Goal: Find specific page/section: Find specific page/section

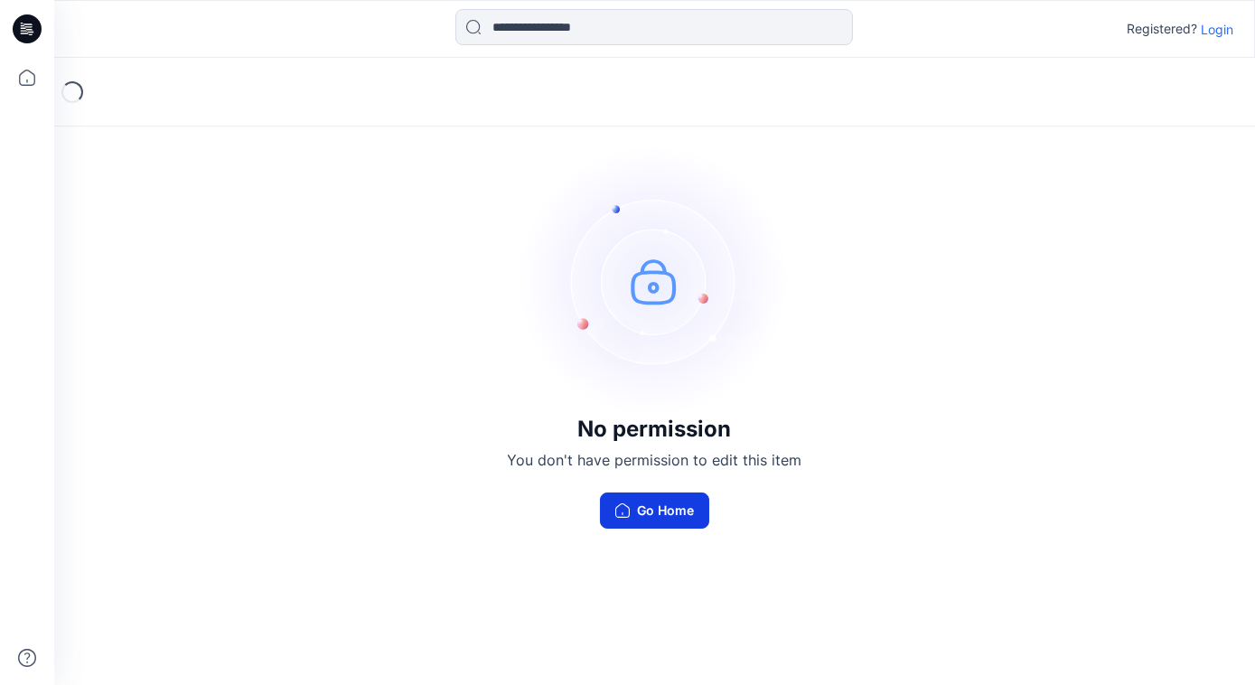
click at [664, 503] on button "Go Home" at bounding box center [654, 510] width 109 height 36
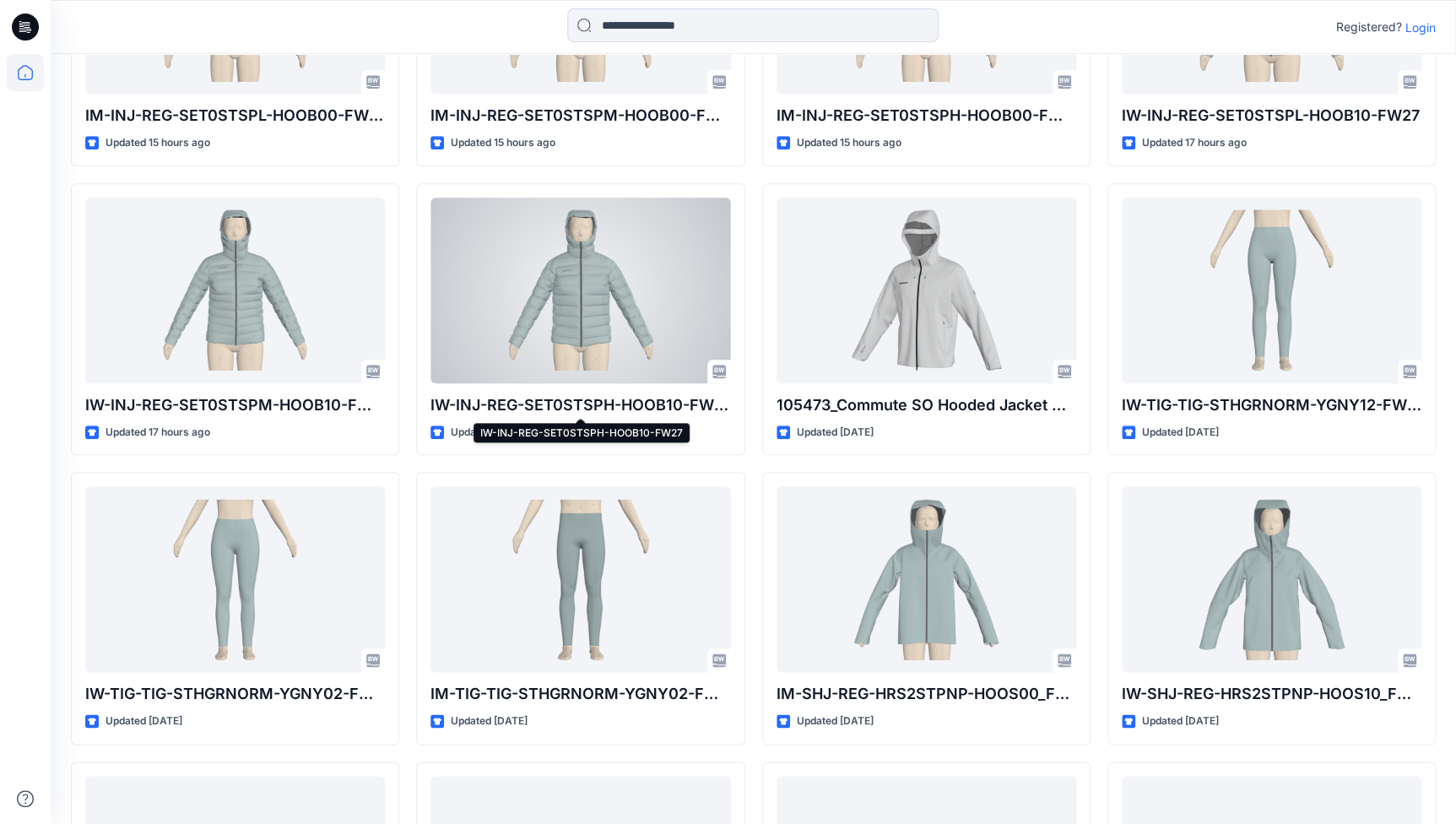
scroll to position [249, 0]
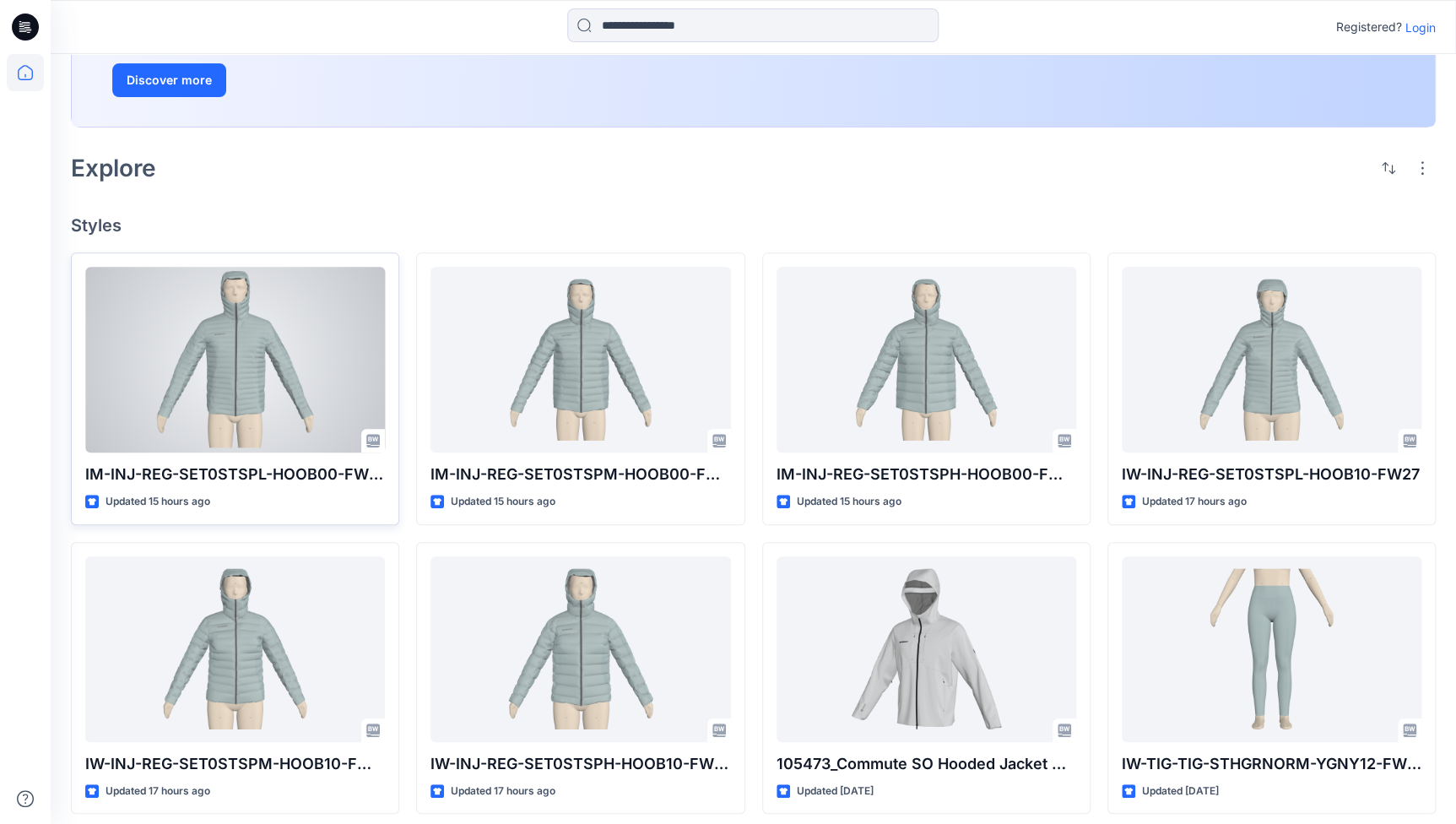
click at [302, 390] on div at bounding box center [234, 360] width 300 height 186
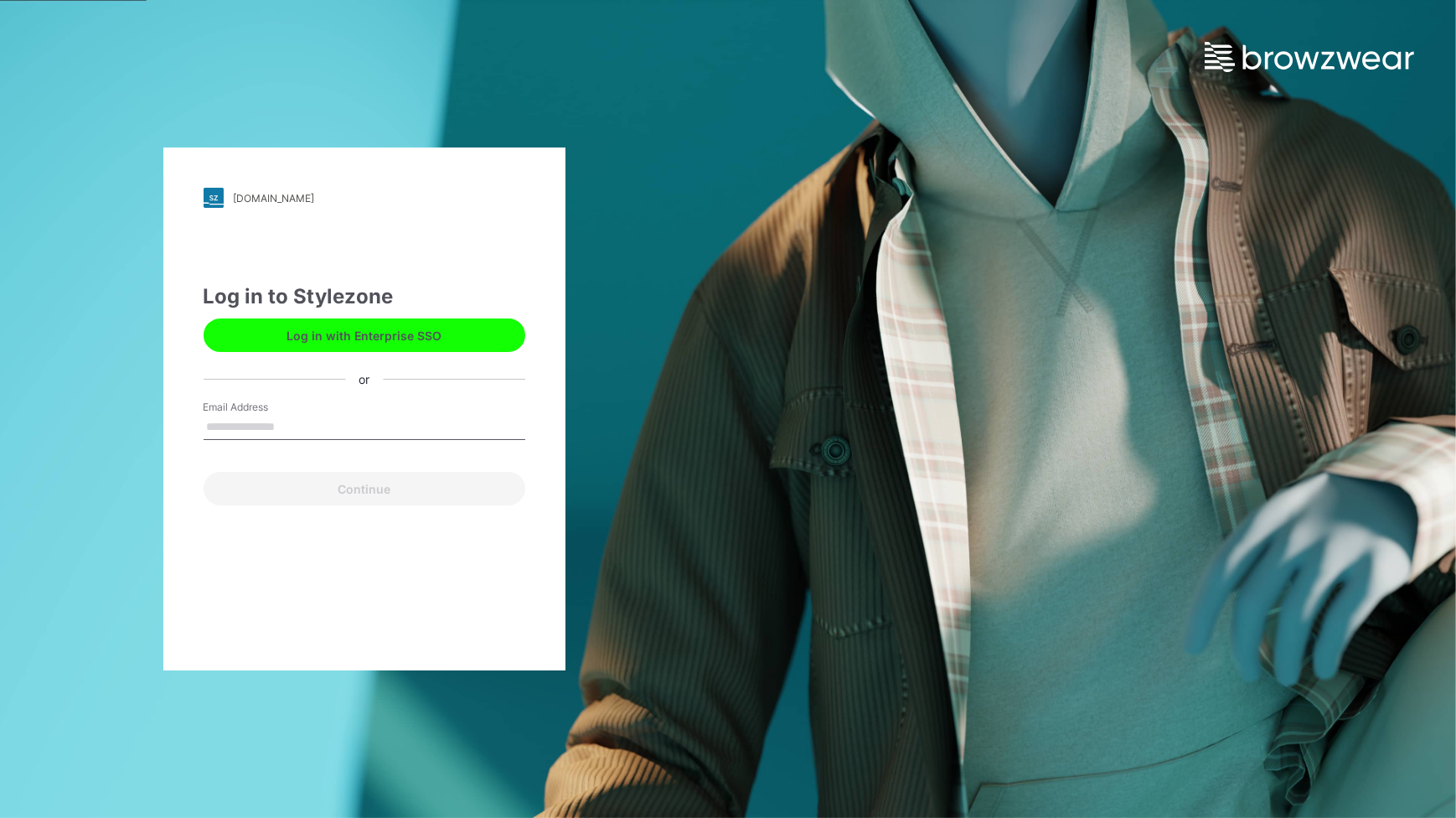
click at [311, 428] on input "Email Address" at bounding box center [364, 427] width 322 height 25
type input "**********"
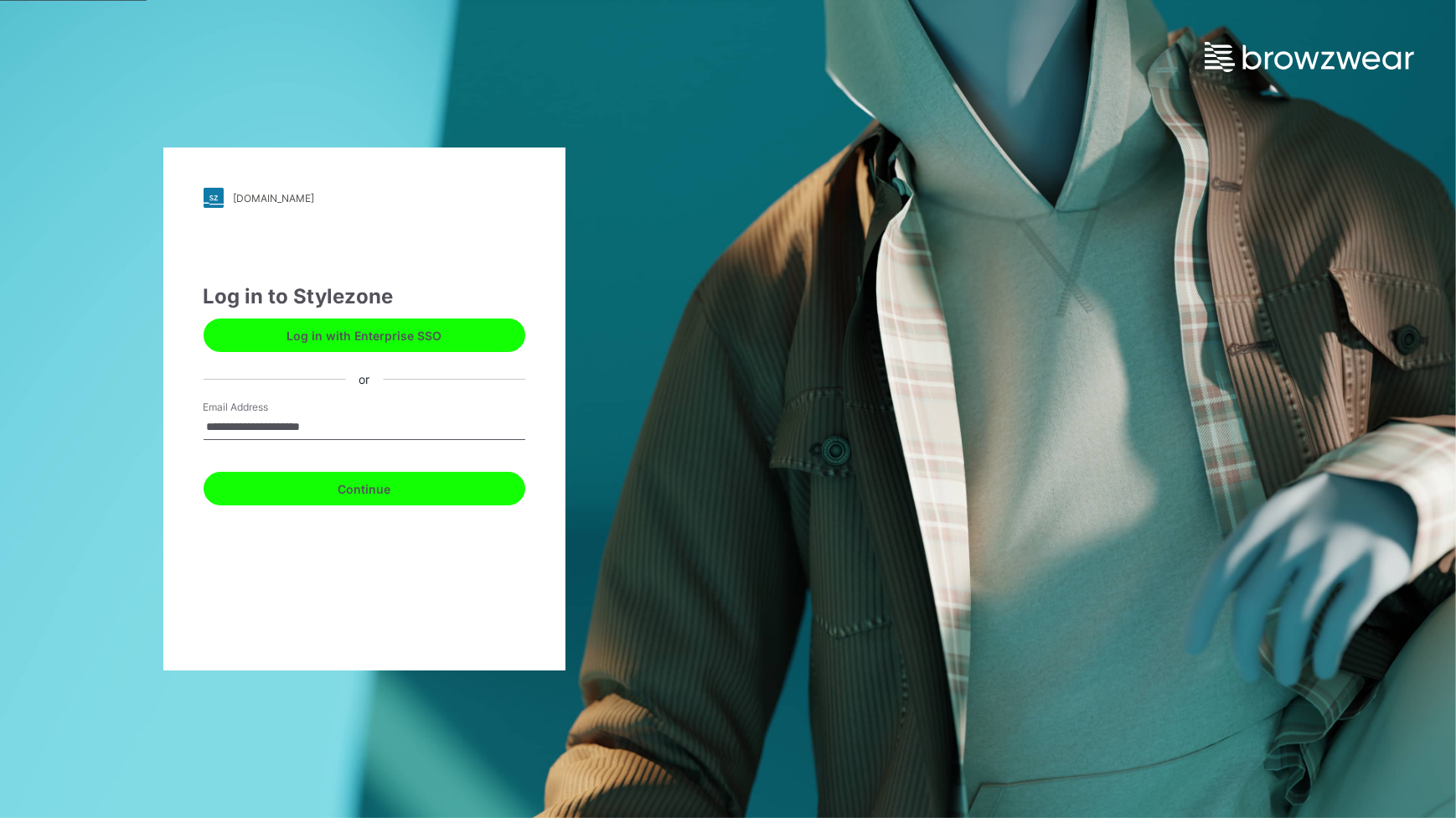
click at [353, 486] on button "Continue" at bounding box center [364, 489] width 322 height 33
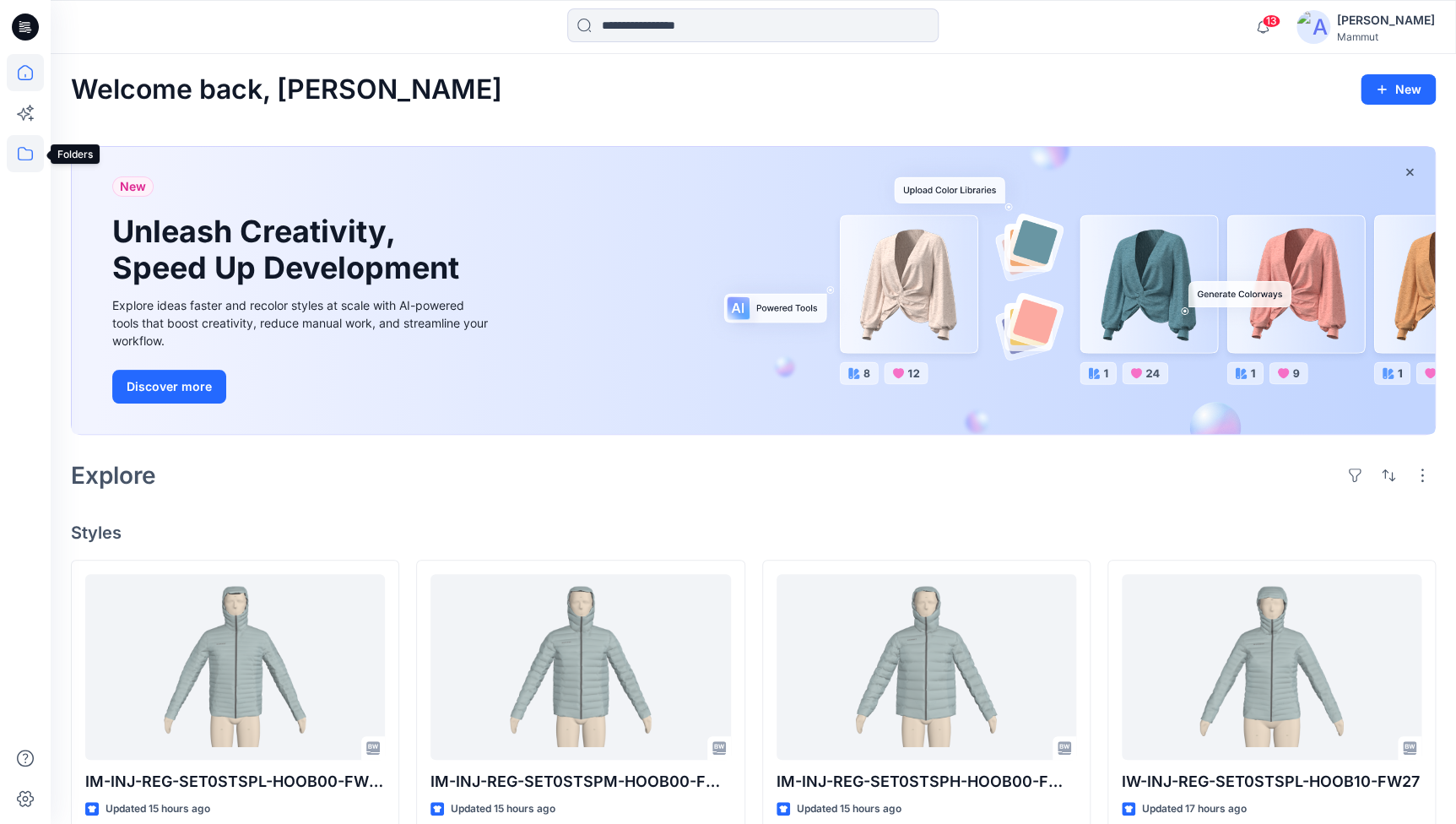
click at [28, 158] on icon at bounding box center [25, 154] width 37 height 37
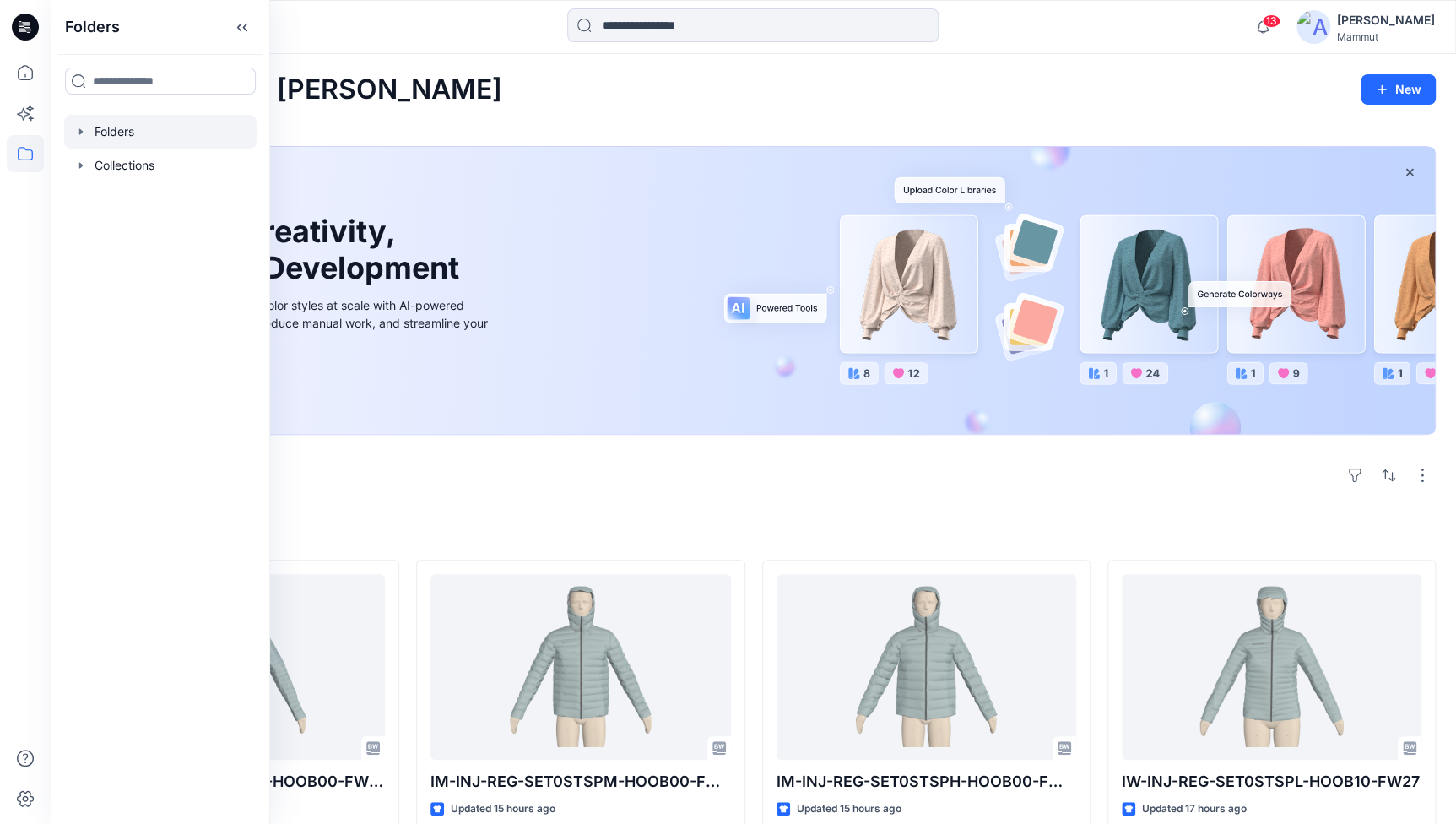
click at [130, 134] on div at bounding box center [161, 132] width 192 height 34
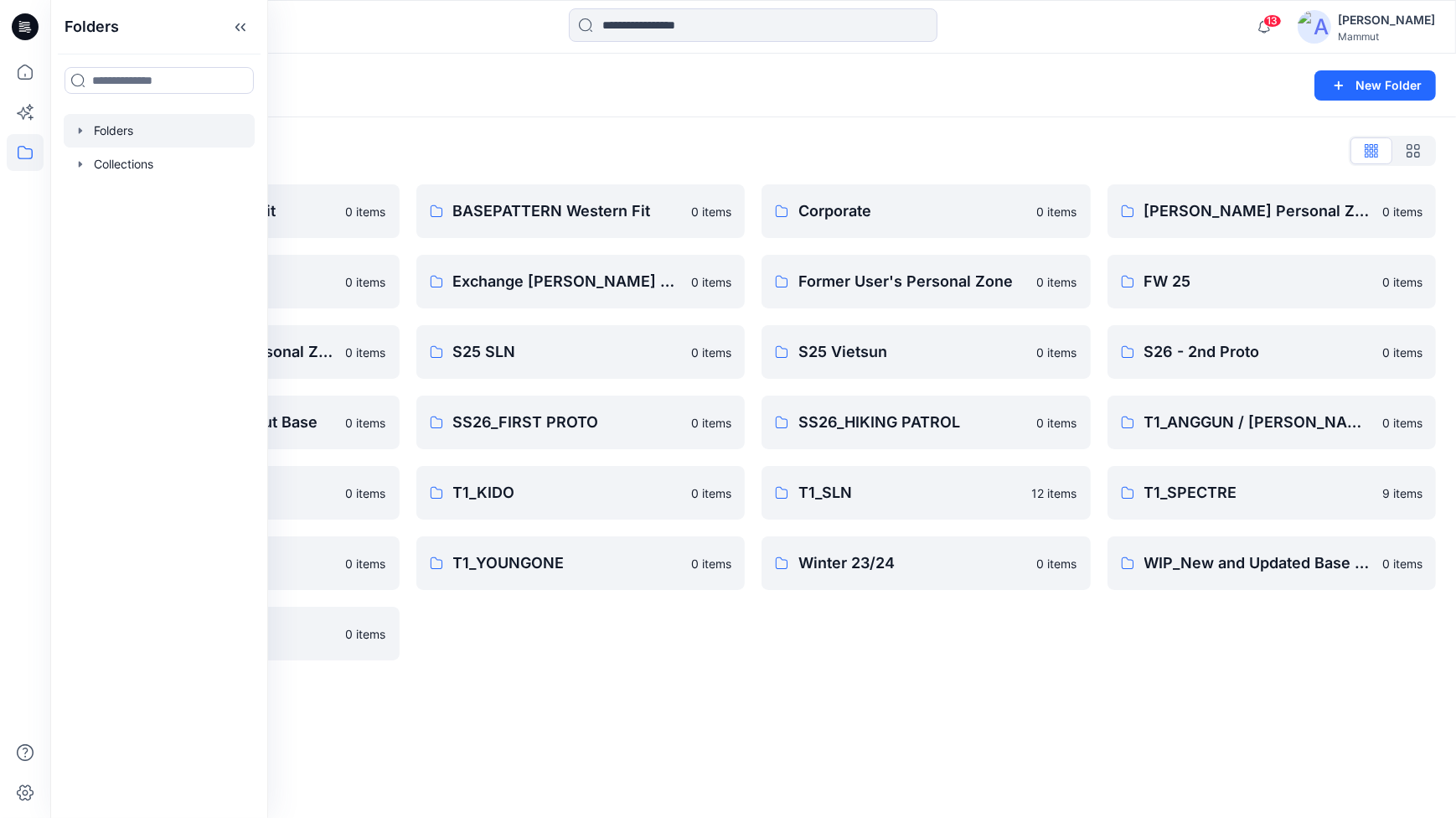
click at [653, 653] on div "BASEPATTERN Western Fit 0 items Exchange [PERSON_NAME] & [PERSON_NAME] 0 items …" at bounding box center [581, 422] width 329 height 476
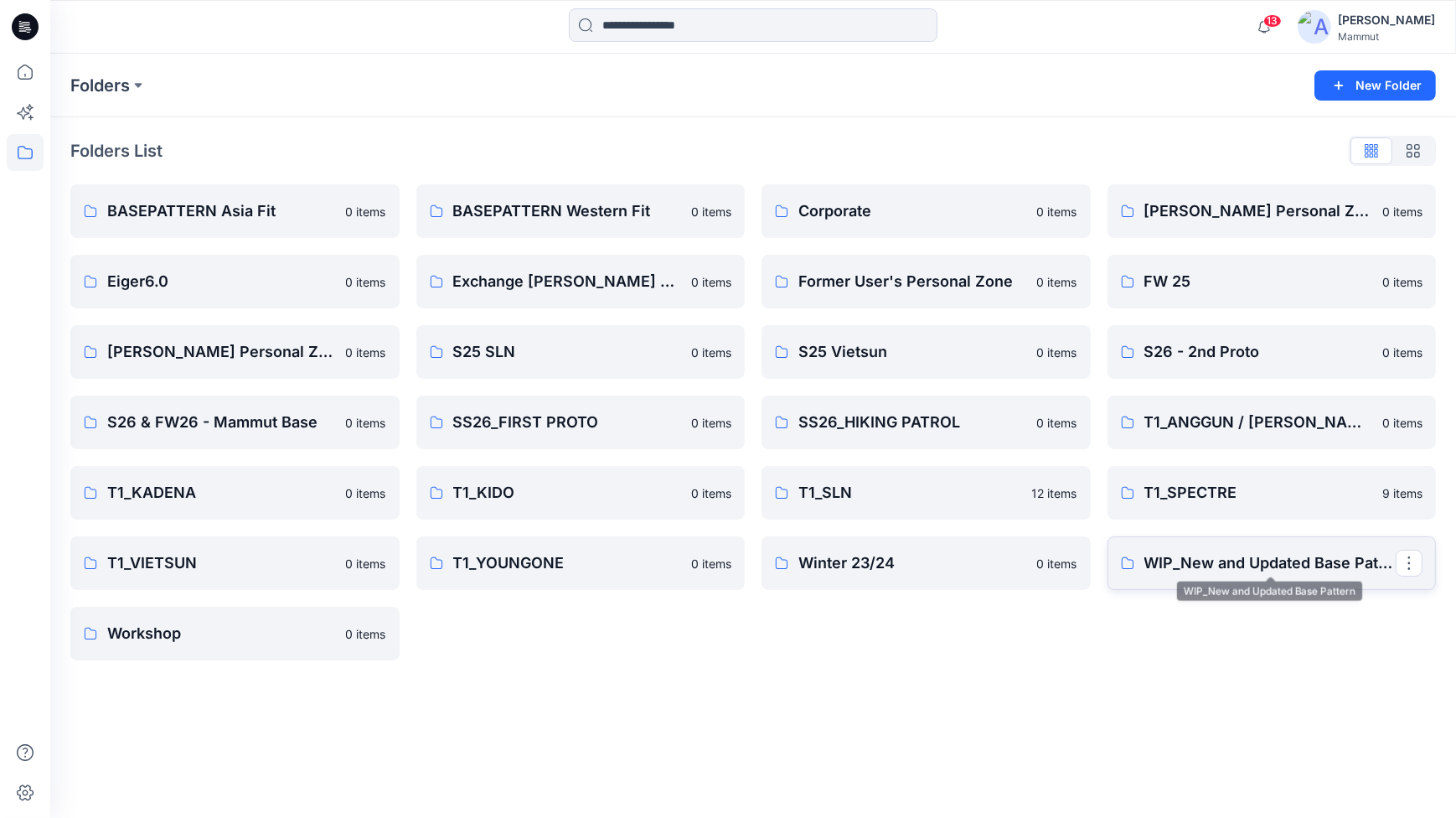
click at [1261, 567] on p "WIP_New and Updated Base Pattern" at bounding box center [1271, 563] width 252 height 23
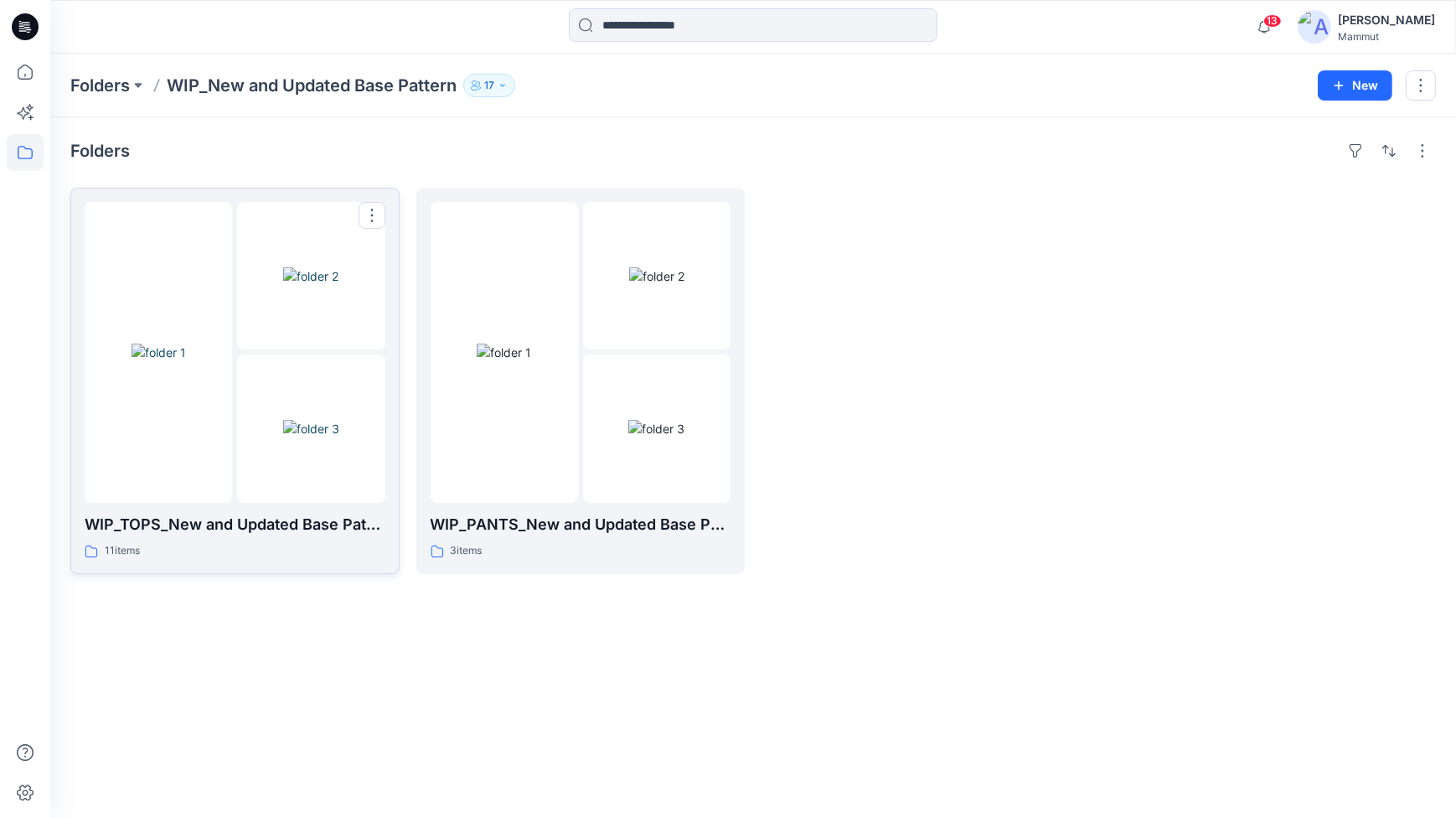
click at [283, 420] on img at bounding box center [311, 428] width 57 height 18
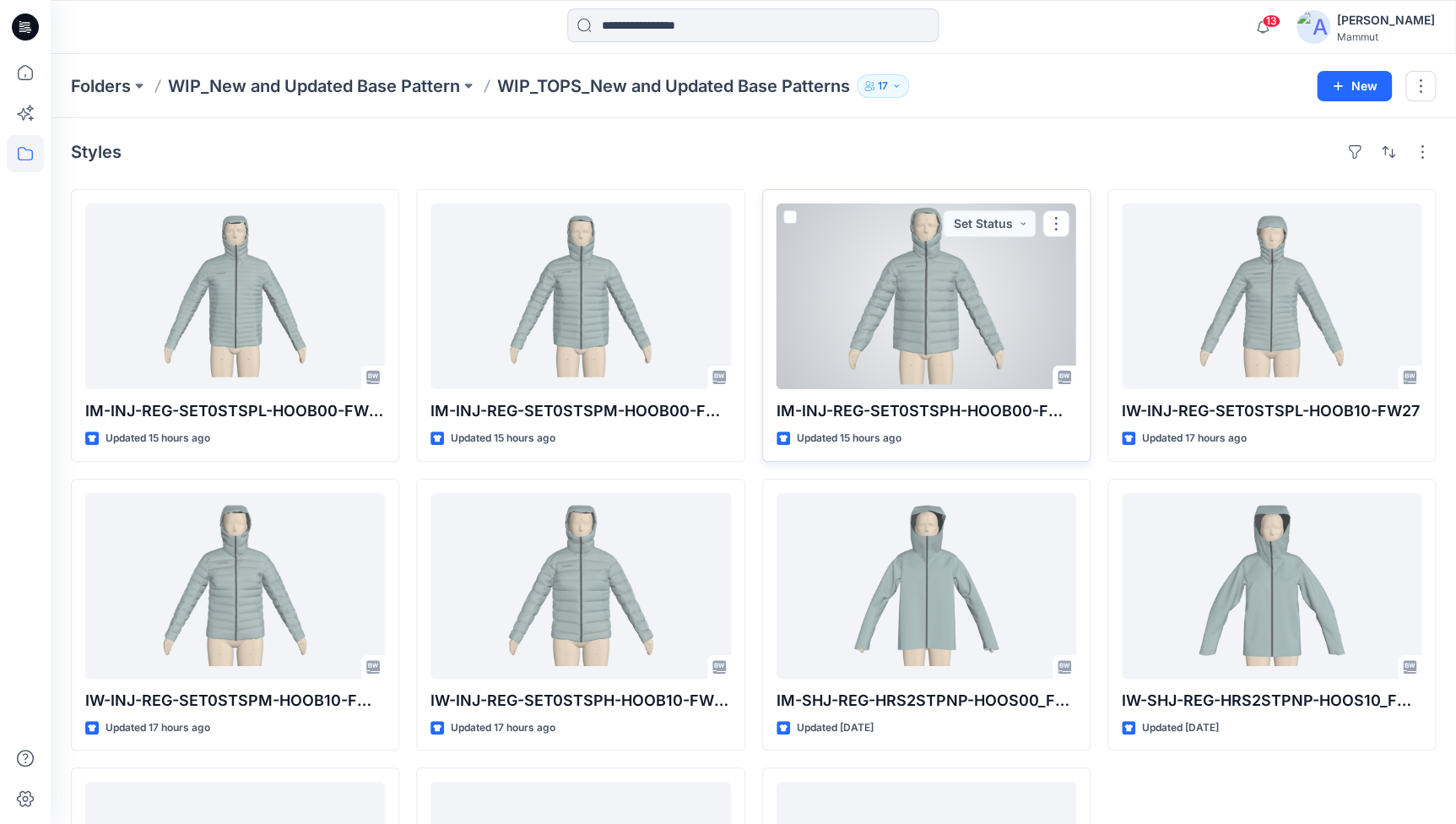
click at [945, 304] on div at bounding box center [926, 296] width 300 height 186
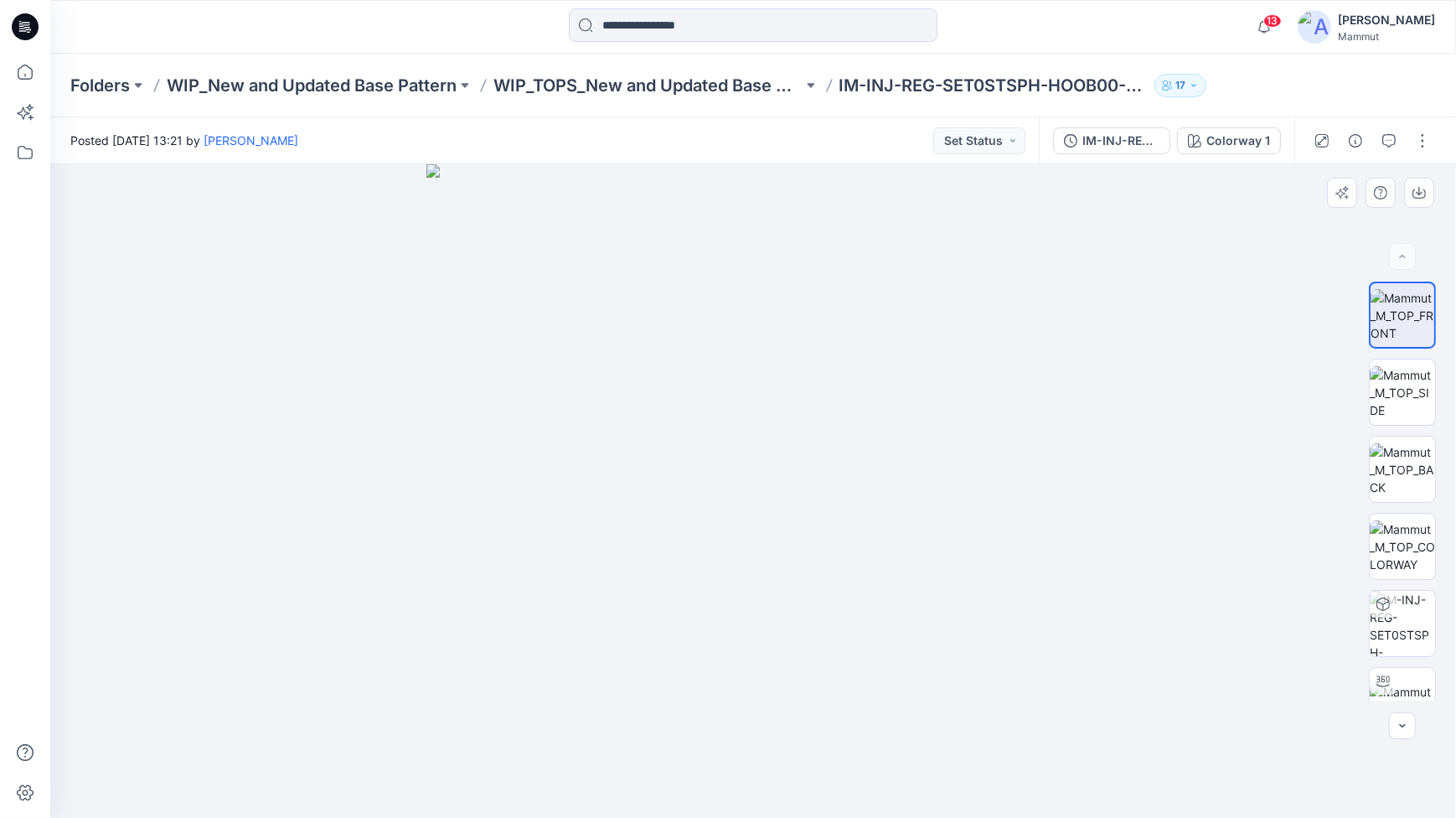
click at [1297, 637] on div at bounding box center [753, 491] width 1406 height 654
click at [1387, 673] on div at bounding box center [1383, 681] width 27 height 27
drag, startPoint x: 987, startPoint y: 768, endPoint x: 985, endPoint y: 759, distance: 9.2
click at [985, 759] on icon at bounding box center [755, 768] width 507 height 63
click at [1294, 654] on div at bounding box center [753, 491] width 1406 height 654
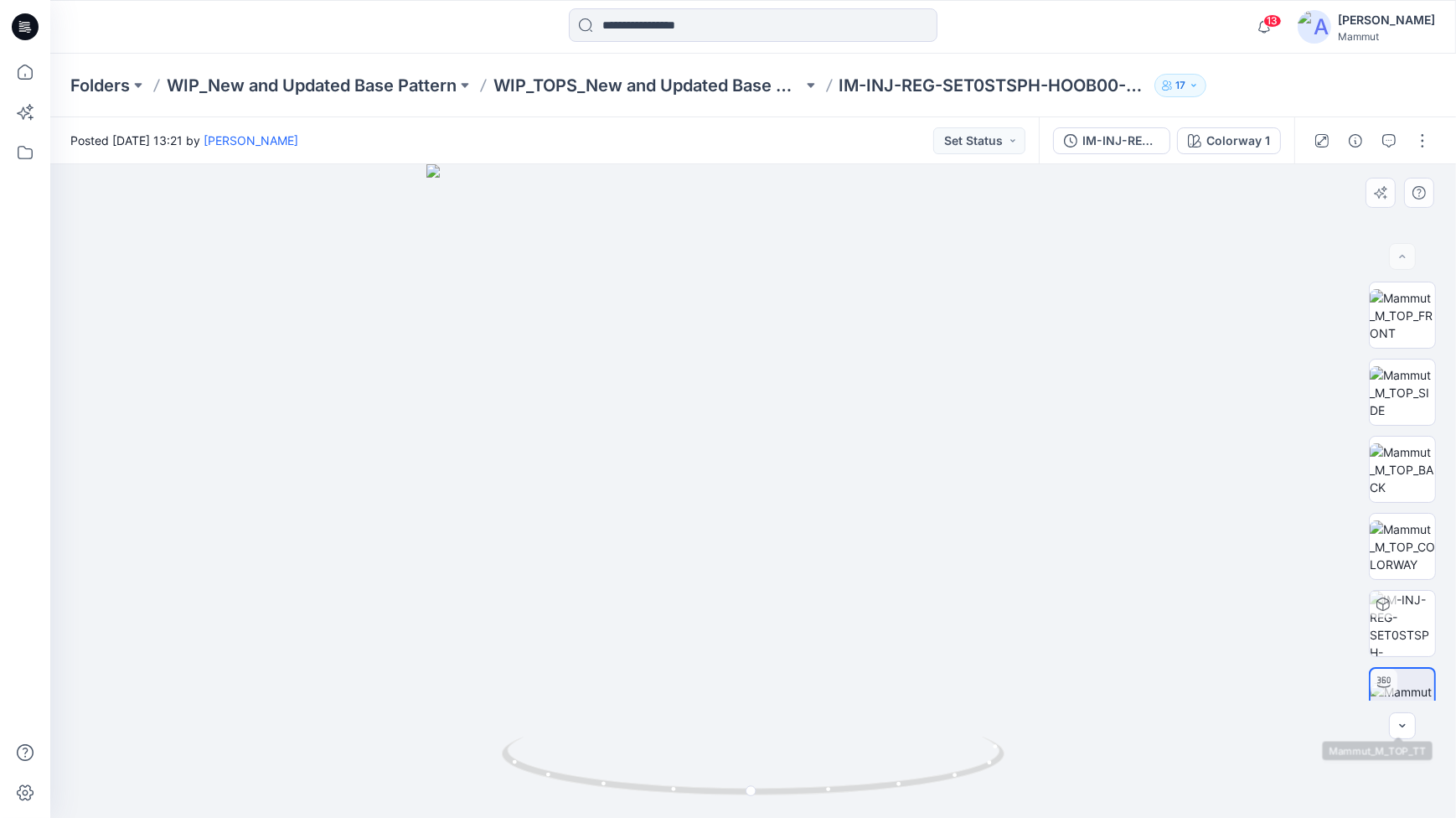
click at [1310, 662] on div at bounding box center [753, 491] width 1406 height 654
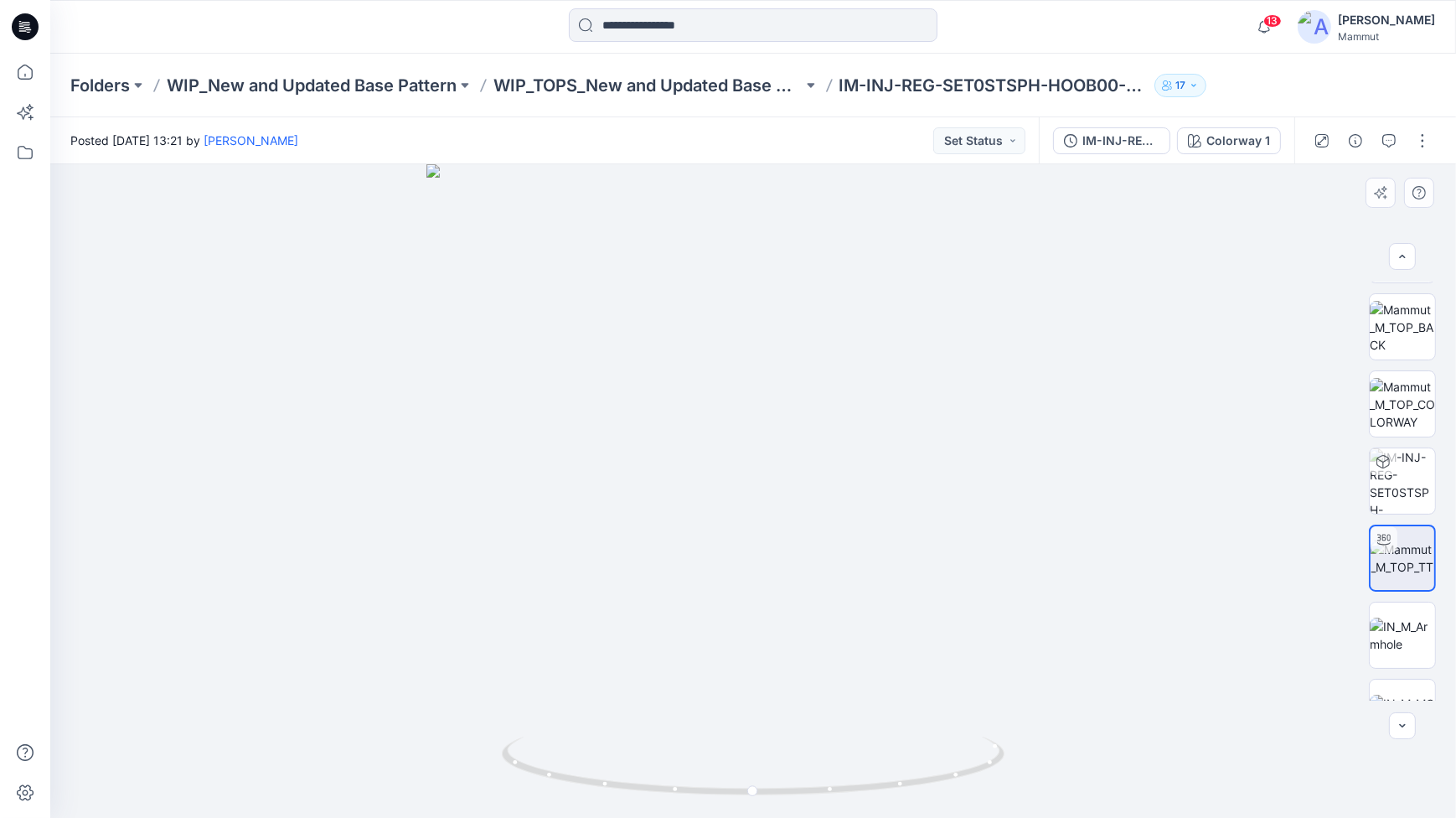
scroll to position [186, 0]
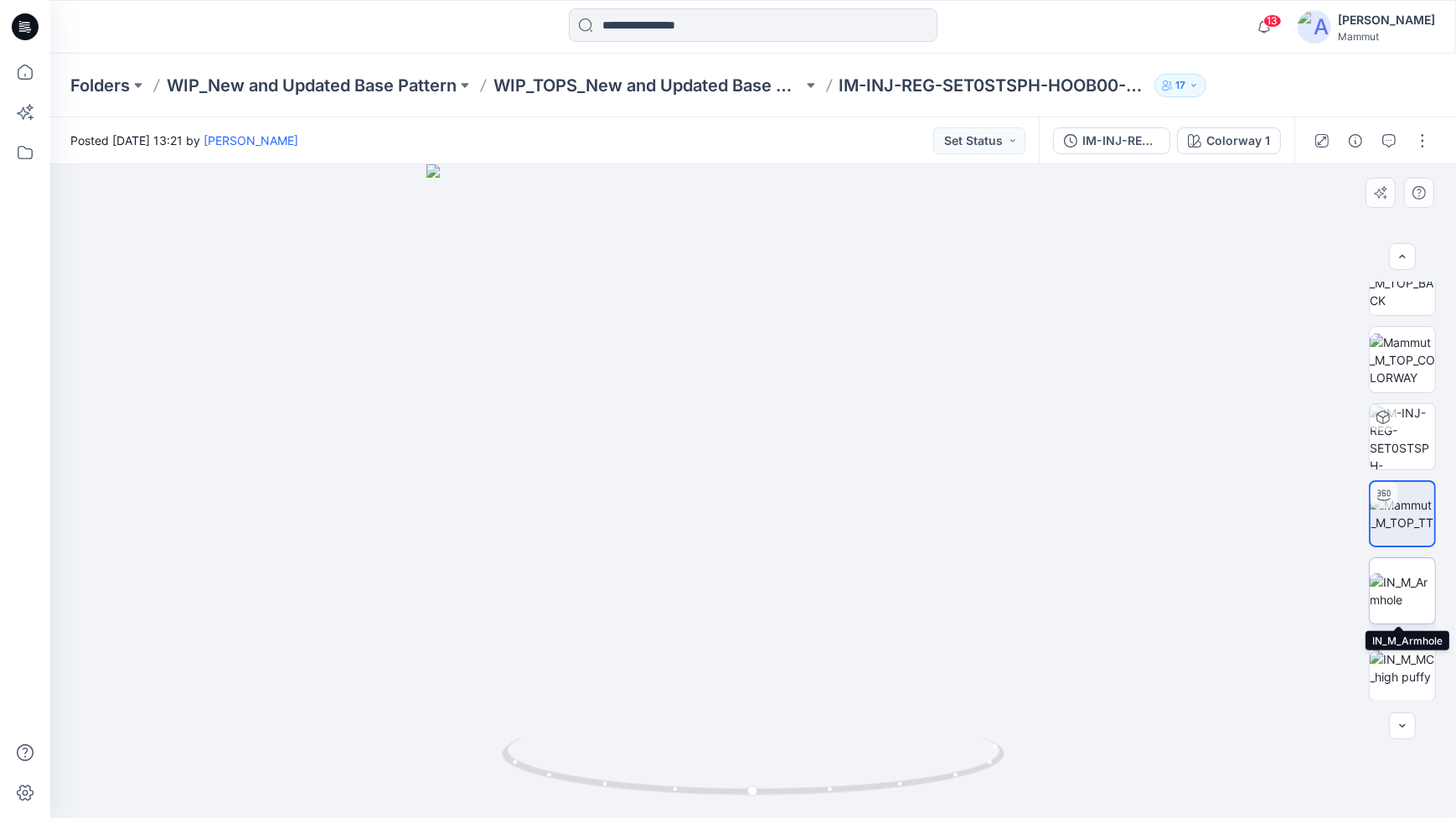
click at [1411, 608] on img at bounding box center [1402, 591] width 65 height 35
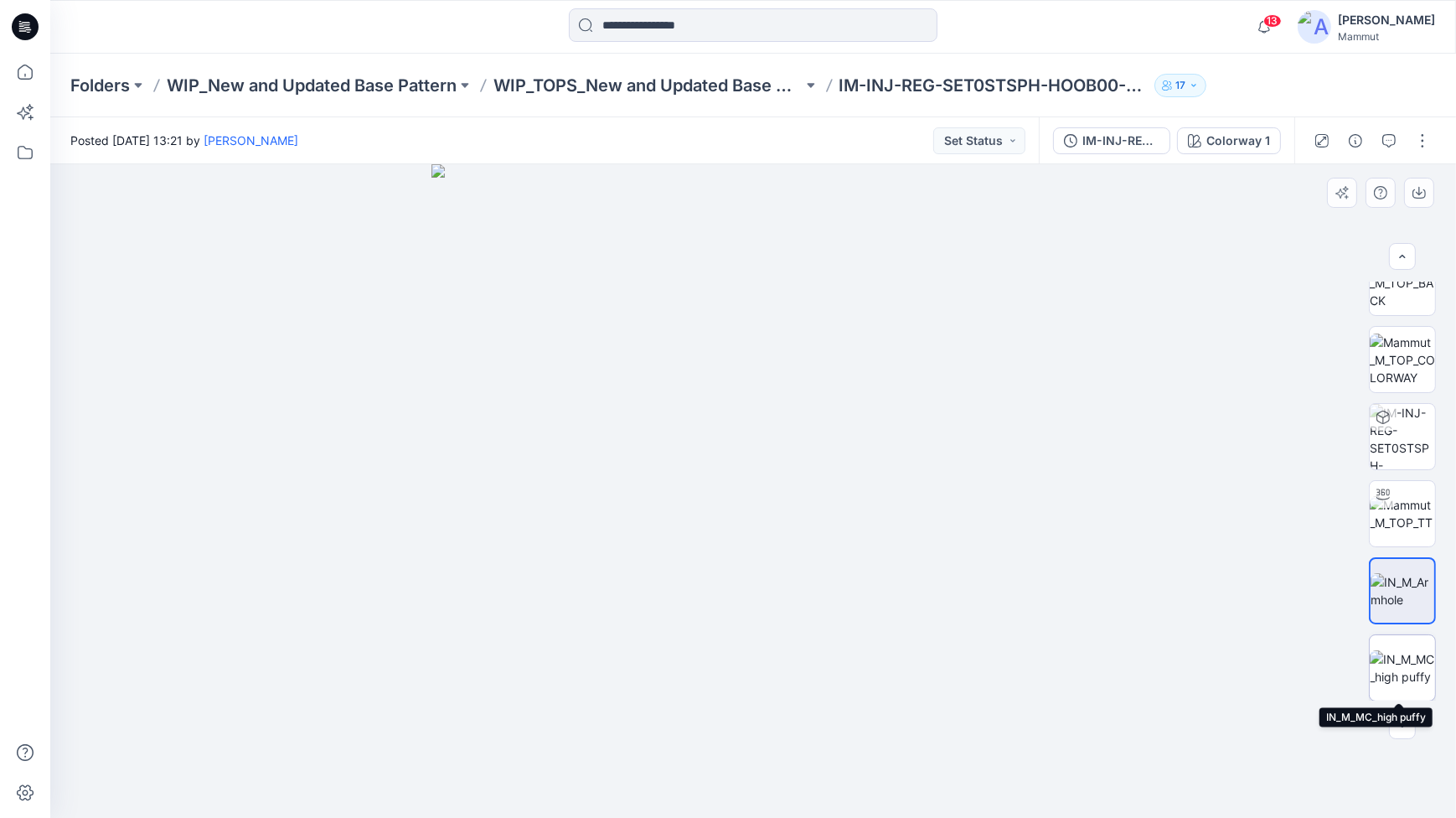
click at [1405, 670] on img at bounding box center [1402, 668] width 65 height 35
